Goal: Task Accomplishment & Management: Use online tool/utility

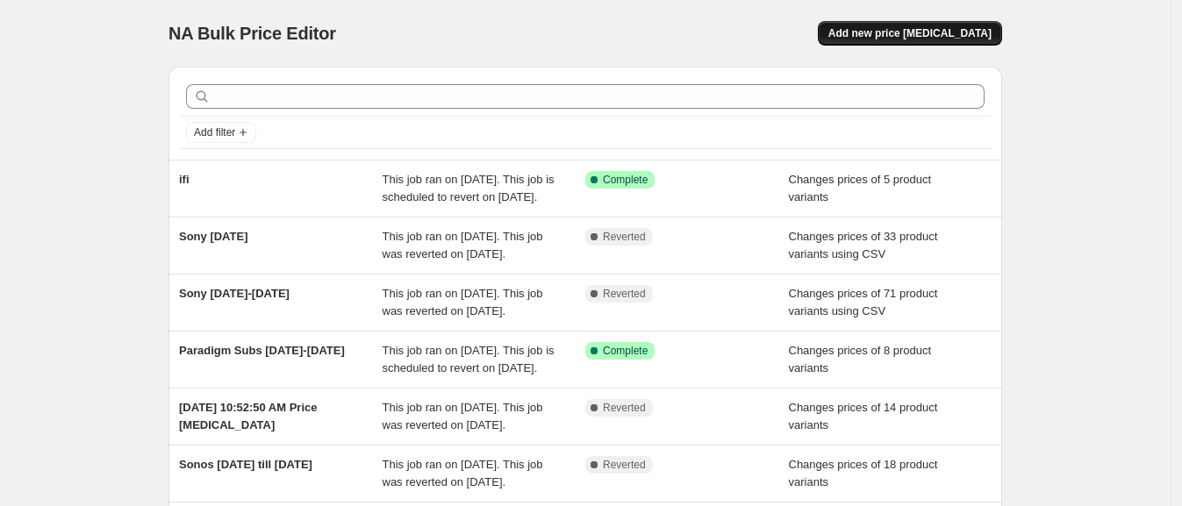
click at [948, 39] on span "Add new price [MEDICAL_DATA]" at bounding box center [909, 33] width 163 height 14
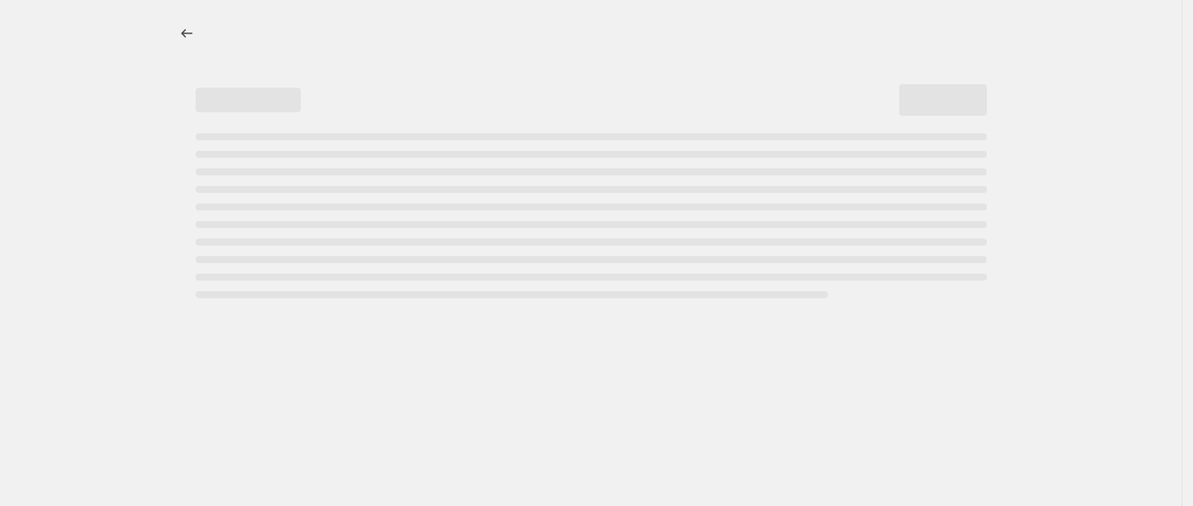
select select "percentage"
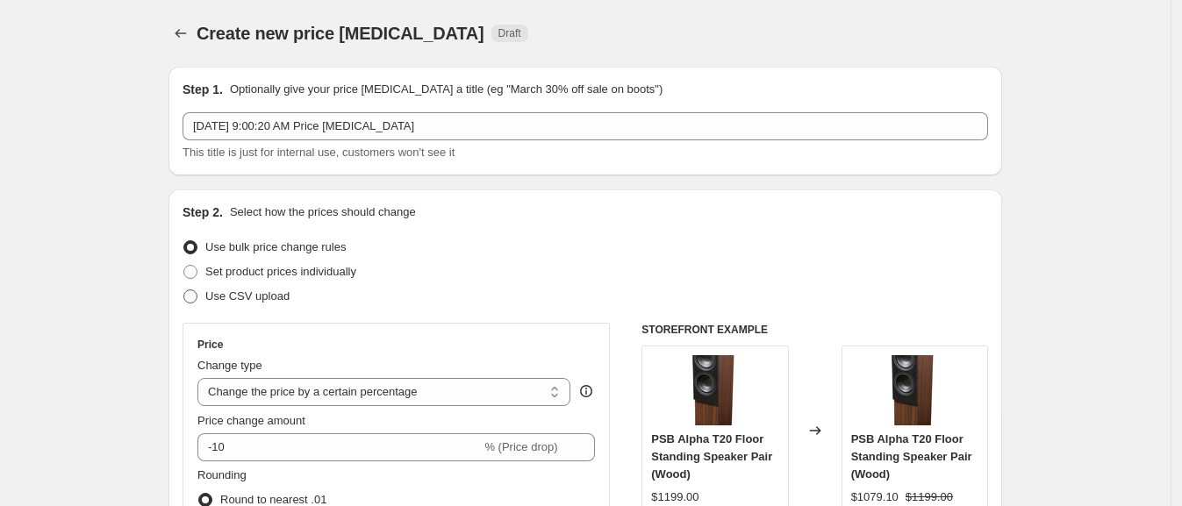
click at [236, 294] on span "Use CSV upload" at bounding box center [247, 296] width 84 height 13
click at [184, 290] on input "Use CSV upload" at bounding box center [183, 290] width 1 height 1
radio input "true"
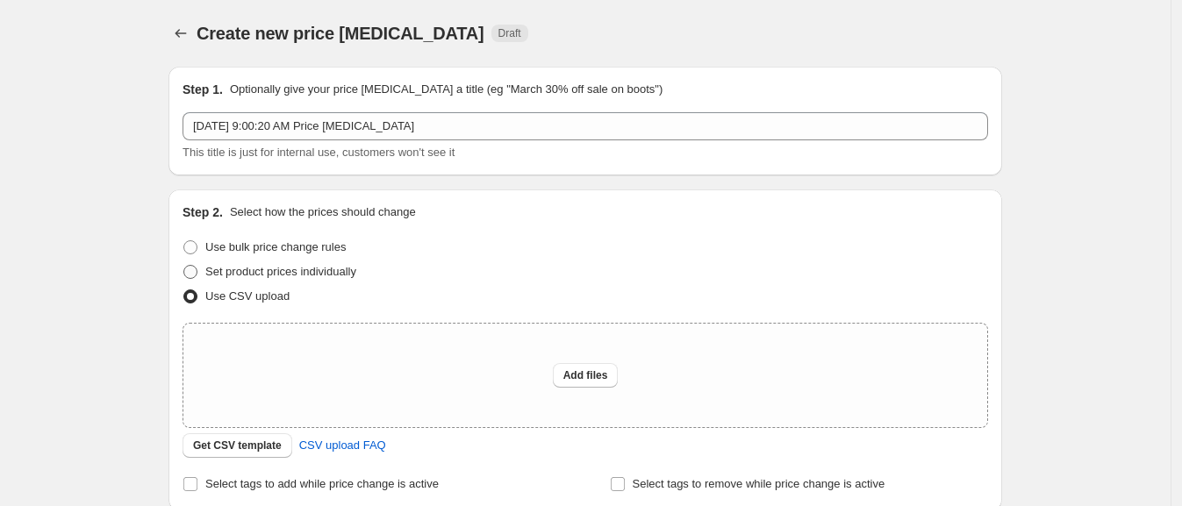
click at [311, 268] on span "Set product prices individually" at bounding box center [280, 271] width 151 height 13
click at [184, 266] on input "Set product prices individually" at bounding box center [183, 265] width 1 height 1
radio input "true"
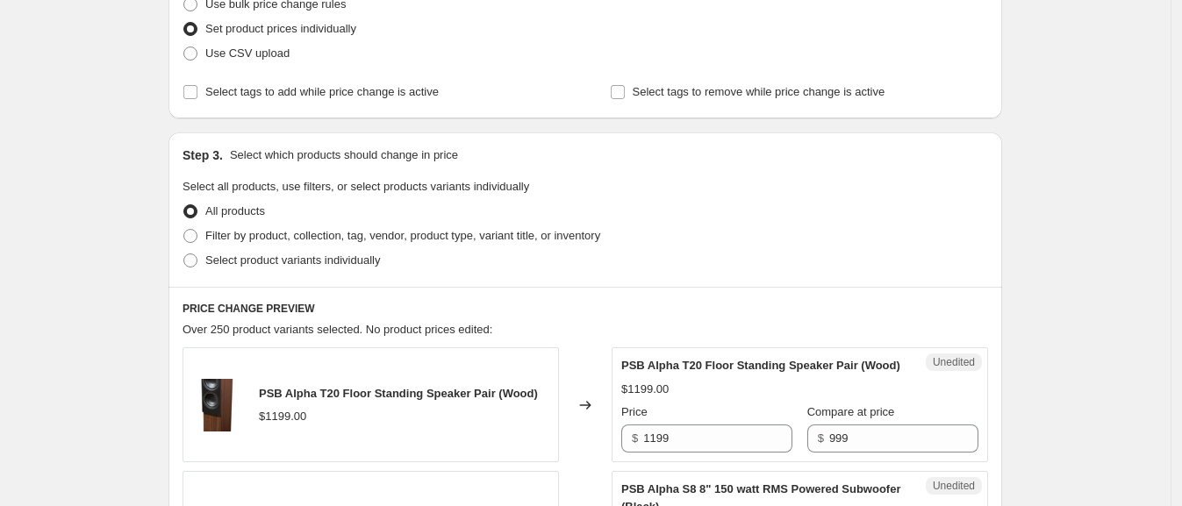
scroll to position [245, 0]
click at [307, 264] on span "Select product variants individually" at bounding box center [292, 258] width 175 height 13
click at [184, 253] on input "Select product variants individually" at bounding box center [183, 252] width 1 height 1
radio input "true"
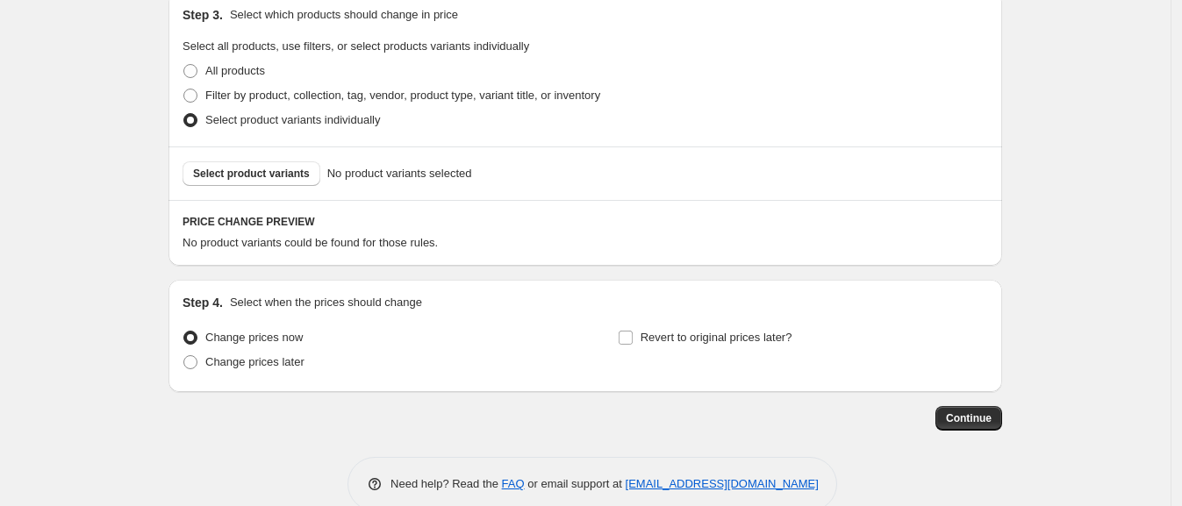
scroll to position [407, 0]
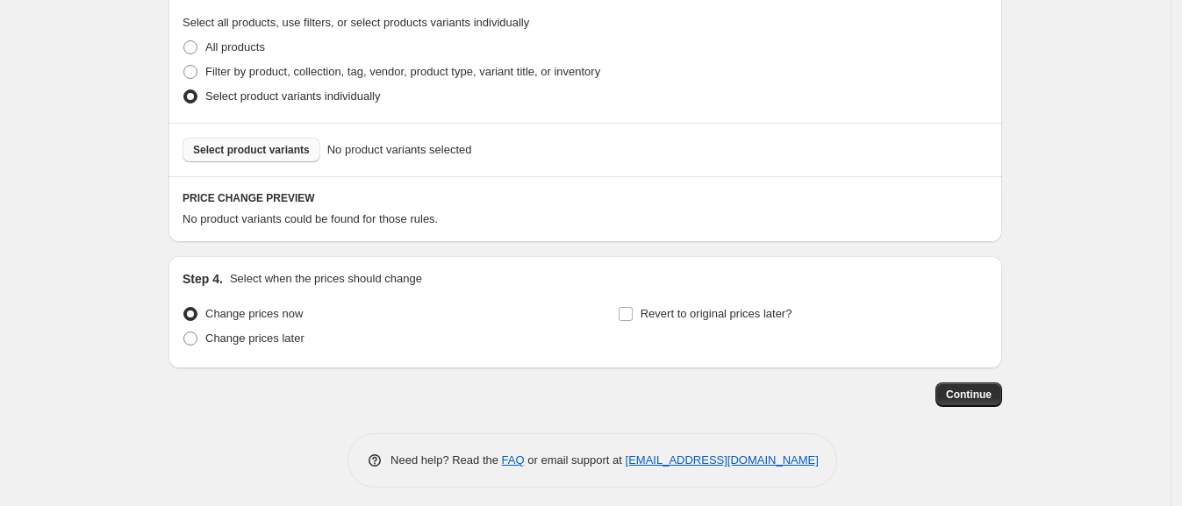
click at [267, 154] on span "Select product variants" at bounding box center [251, 150] width 117 height 14
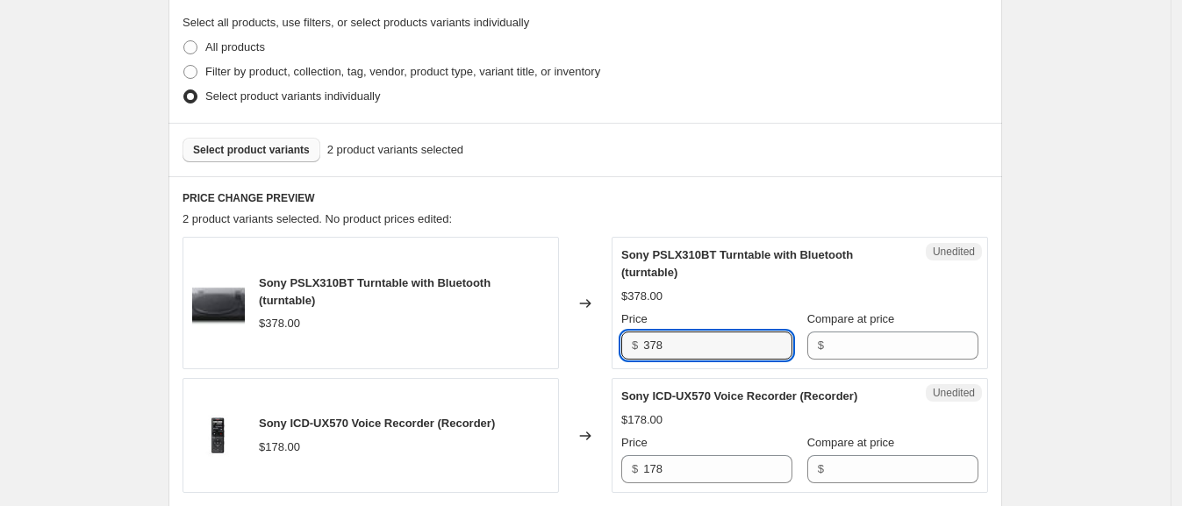
drag, startPoint x: 684, startPoint y: 346, endPoint x: 602, endPoint y: 346, distance: 82.5
click at [602, 346] on div "Sony PSLX310BT Turntable with Bluetooth (turntable) $378.00 Changed to Unedited…" at bounding box center [584, 303] width 805 height 132
type input "278"
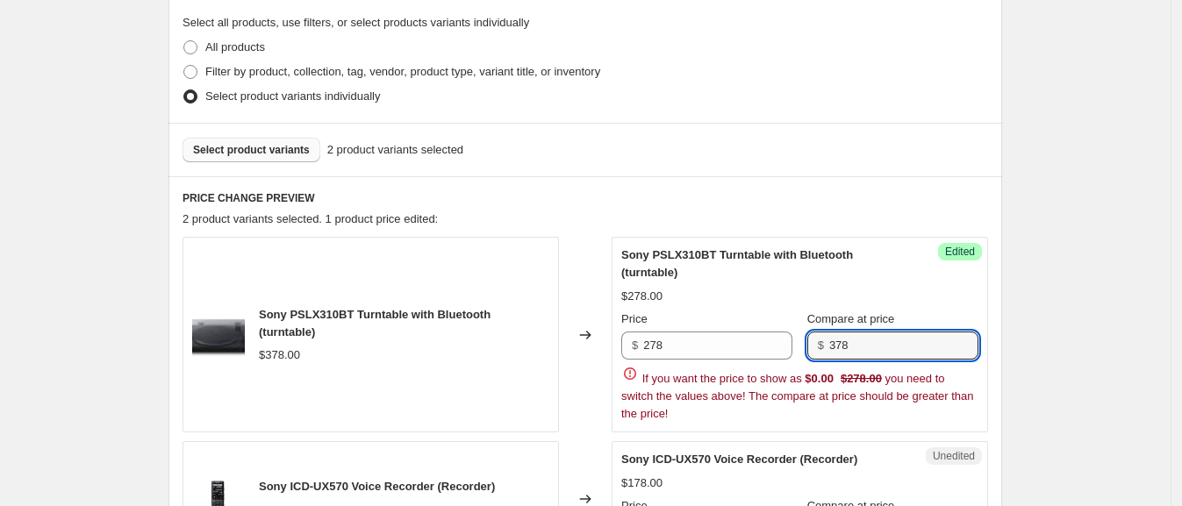
type input "378"
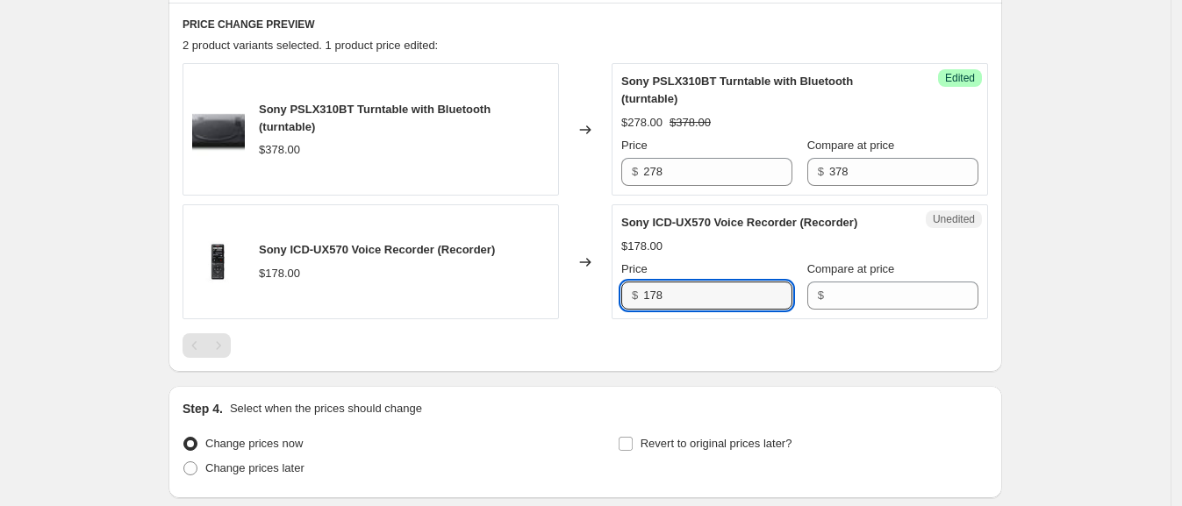
scroll to position [583, 0]
type input "138"
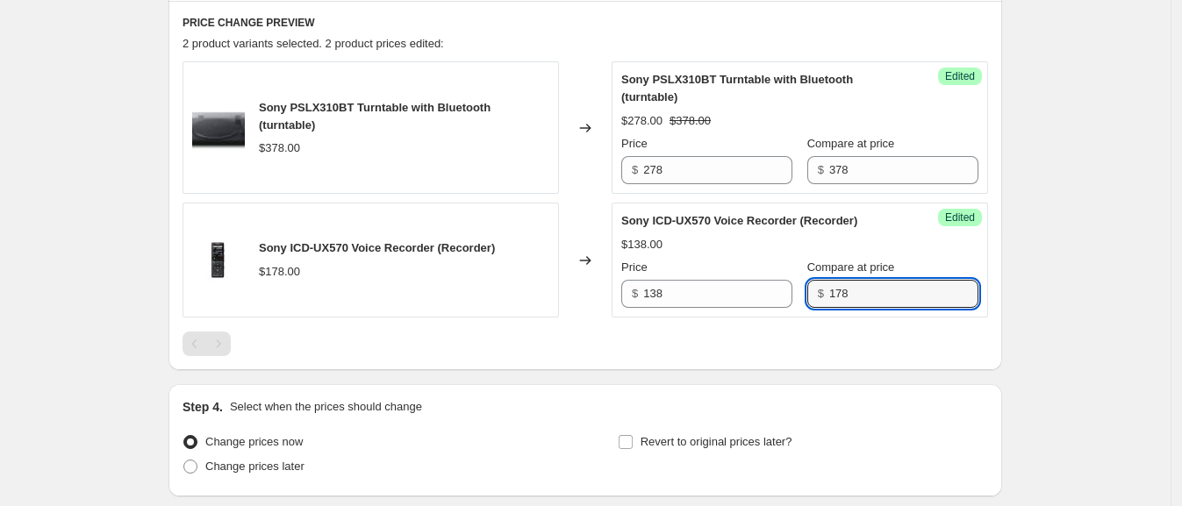
type input "178"
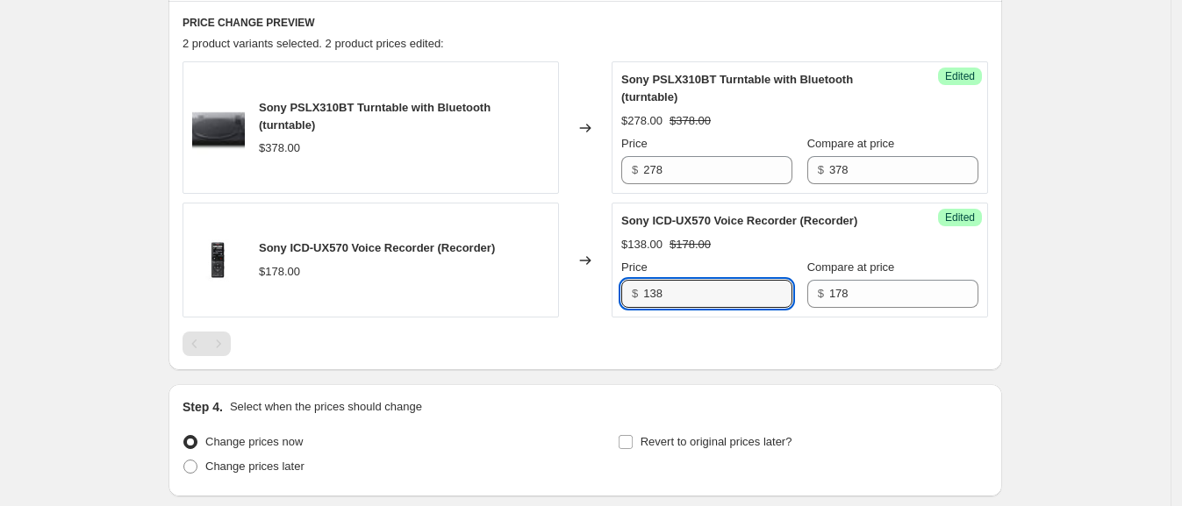
drag, startPoint x: 688, startPoint y: 299, endPoint x: 616, endPoint y: 300, distance: 71.9
click at [616, 300] on div "Success Edited Sony ICD-UX570 Voice Recorder (Recorder) $138.00 $178.00 Price $…" at bounding box center [800, 260] width 376 height 115
type input "138"
click at [856, 294] on input "178" at bounding box center [903, 294] width 149 height 28
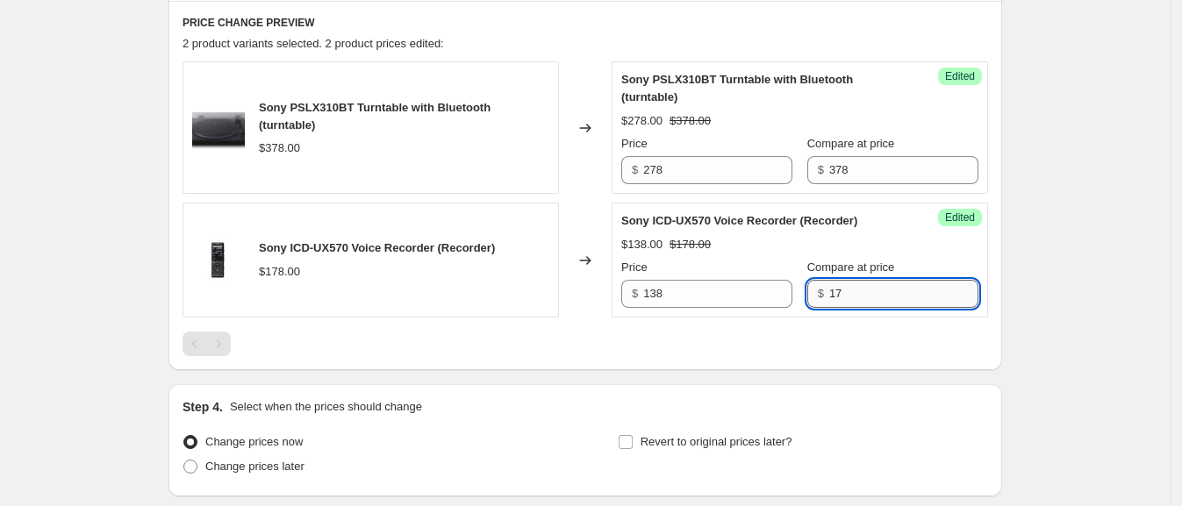
type input "1"
click at [715, 311] on div "Success Edited Sony ICD-UX570 Voice Recorder (Recorder) $138.00 Price $ 138 Com…" at bounding box center [800, 260] width 376 height 115
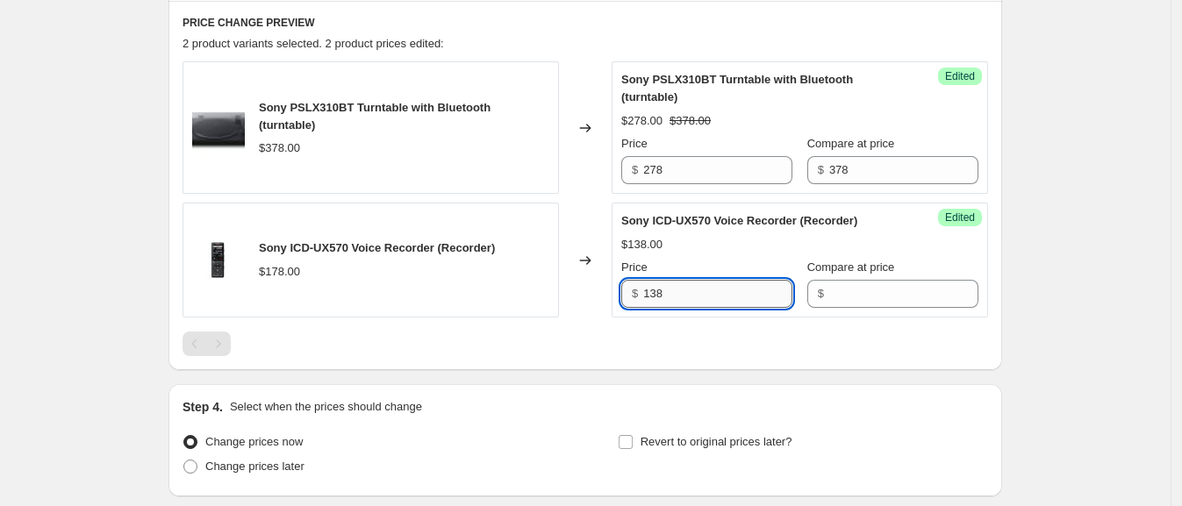
click at [690, 290] on input "138" at bounding box center [717, 294] width 149 height 28
type input "1"
type input "178"
click at [684, 345] on div at bounding box center [584, 344] width 805 height 25
